Goal: Navigation & Orientation: Find specific page/section

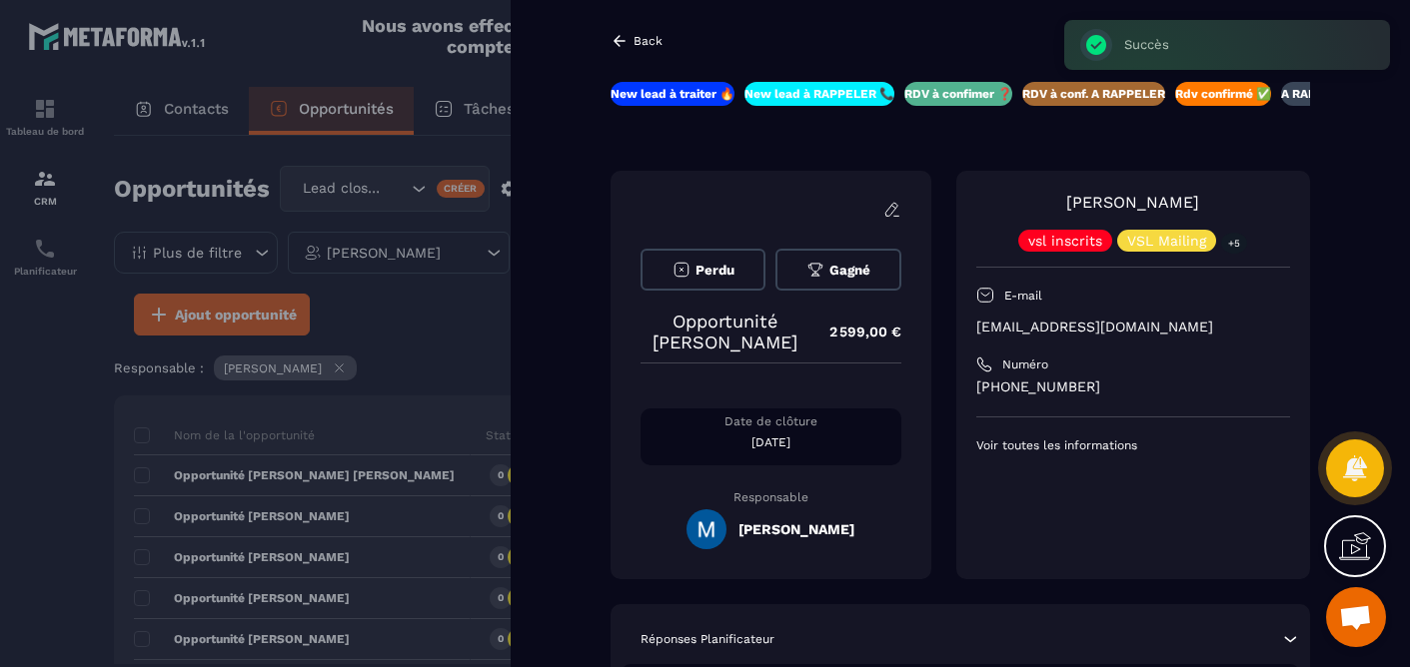
scroll to position [215, 0]
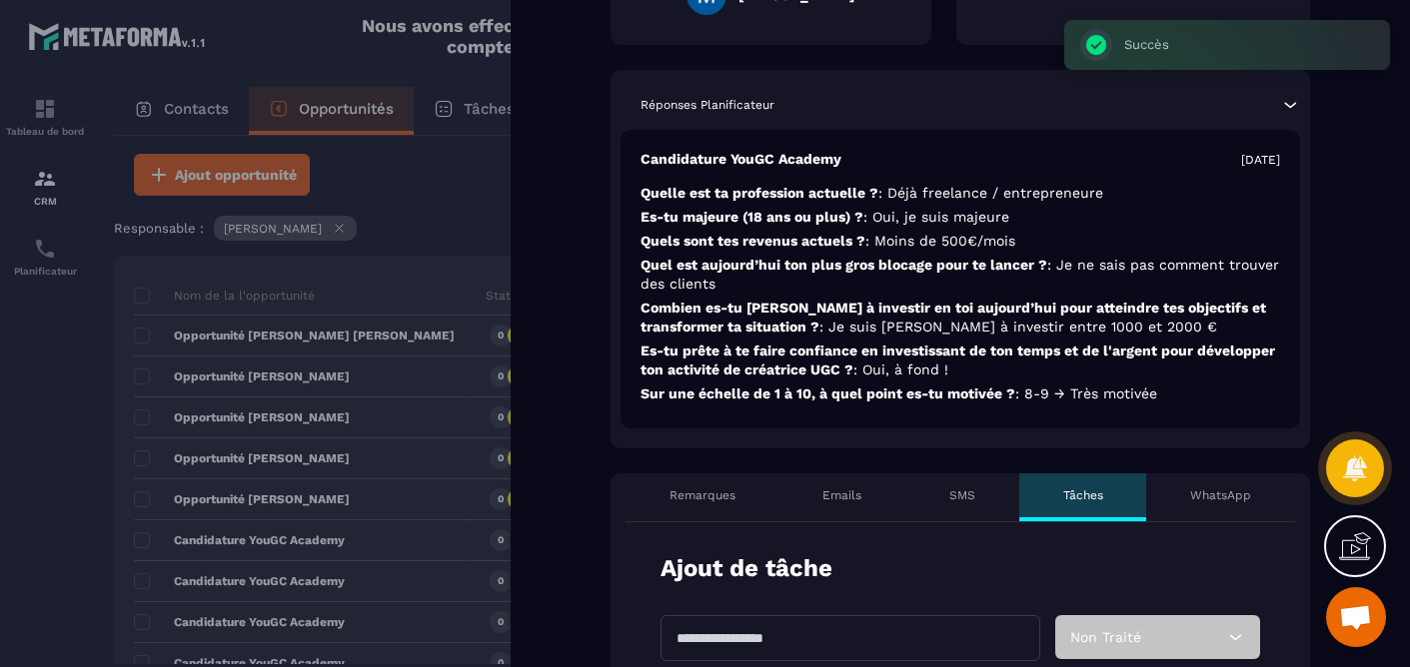
click at [724, 521] on div "Remarques" at bounding box center [702, 498] width 154 height 48
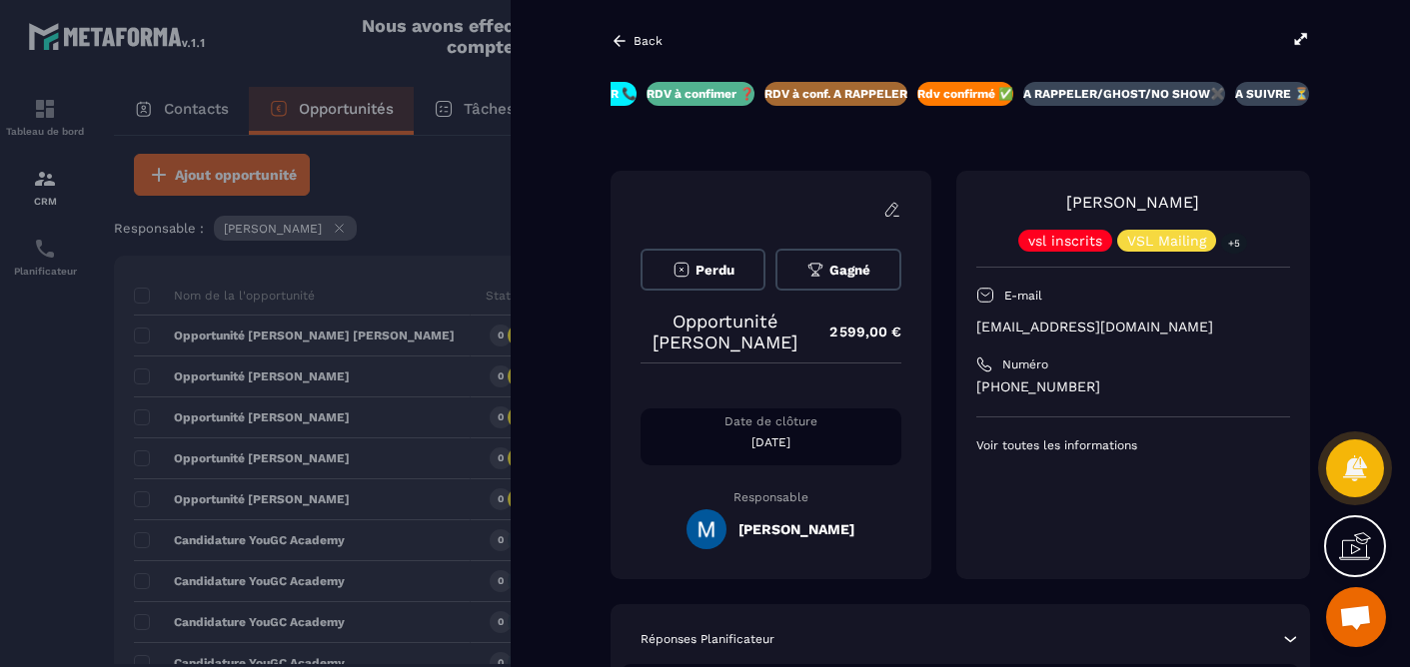
click at [619, 42] on icon at bounding box center [619, 41] width 18 height 18
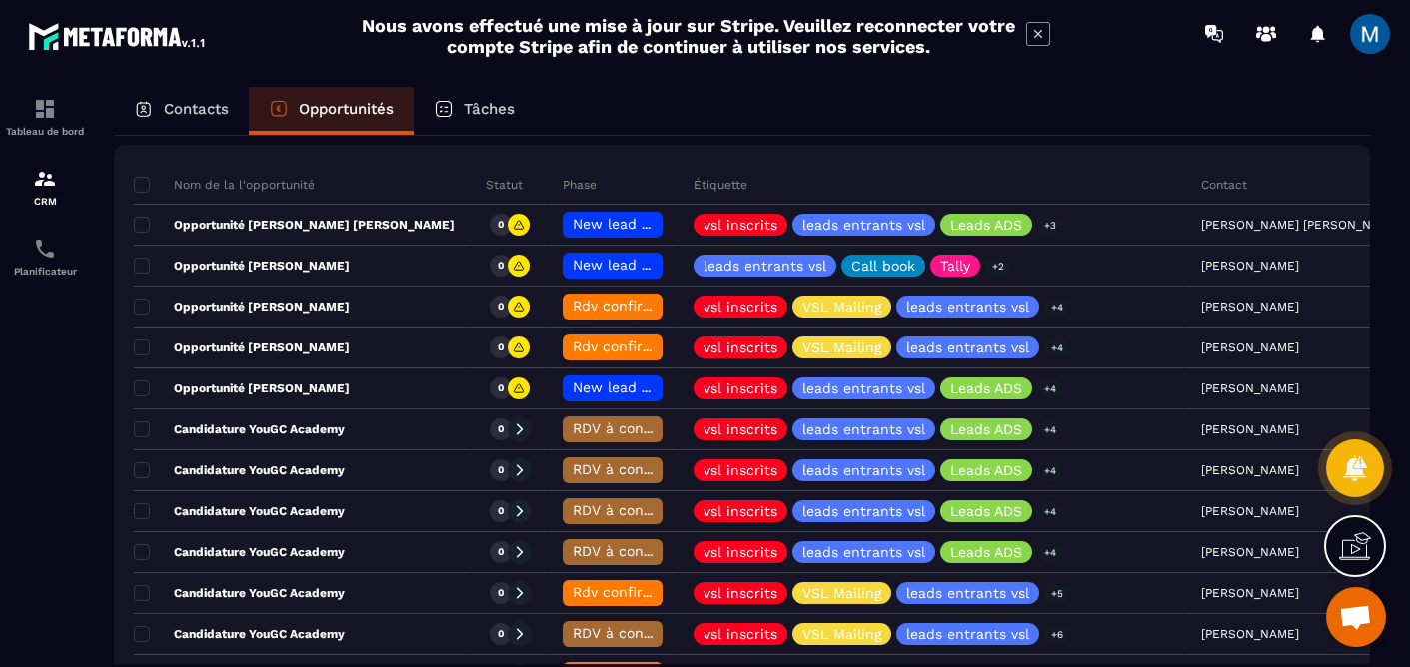
scroll to position [255, 0]
